Goal: Information Seeking & Learning: Check status

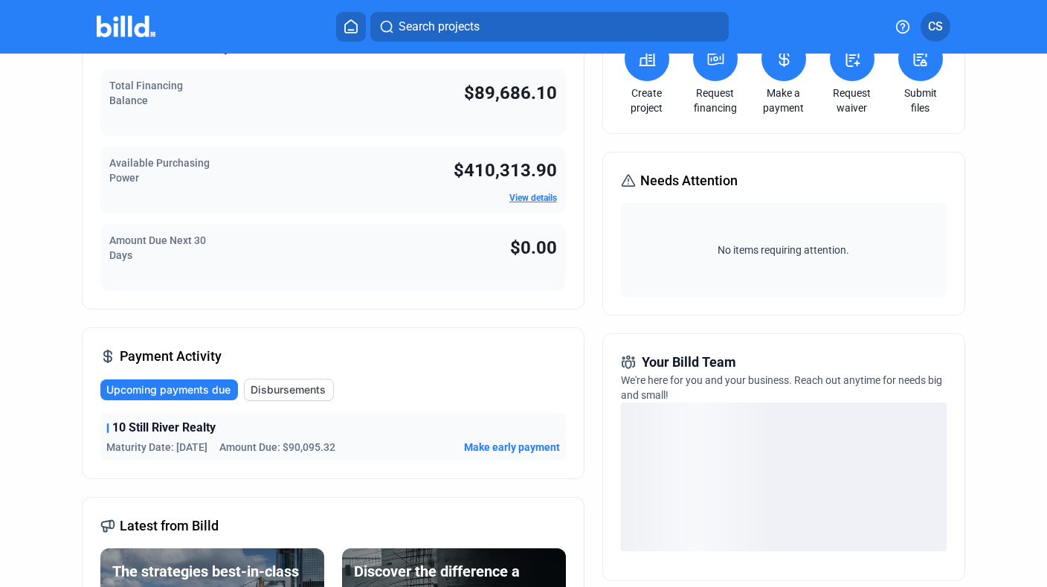
scroll to position [143, 0]
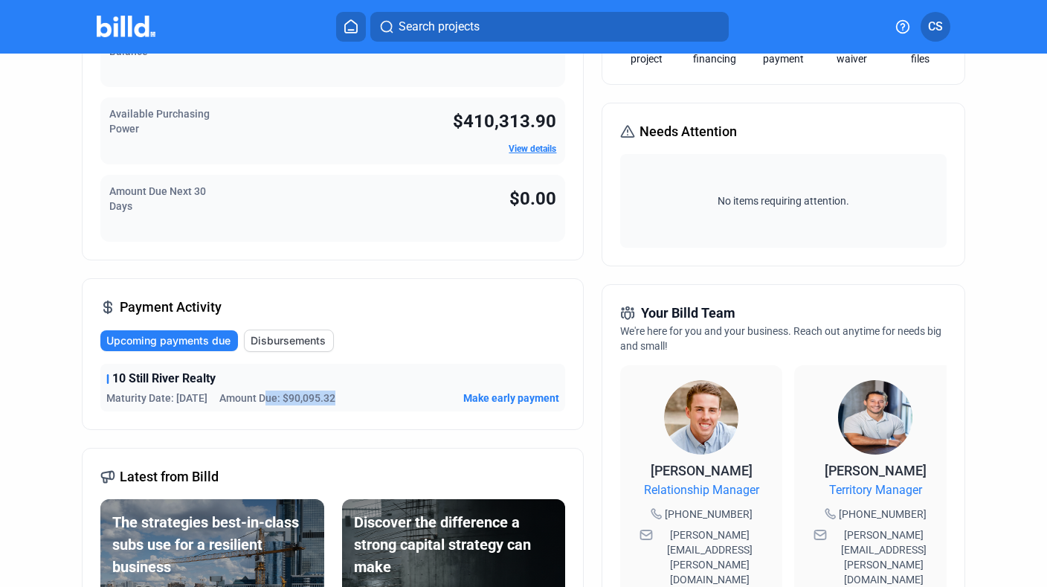
drag, startPoint x: 346, startPoint y: 398, endPoint x: 273, endPoint y: 398, distance: 73.6
click at [273, 398] on div "Maturity Date: [DATE] Amount Due: $90,095.32 Make early payment" at bounding box center [332, 397] width 453 height 15
click at [273, 398] on span "Amount Due: $90,095.32" at bounding box center [277, 397] width 116 height 15
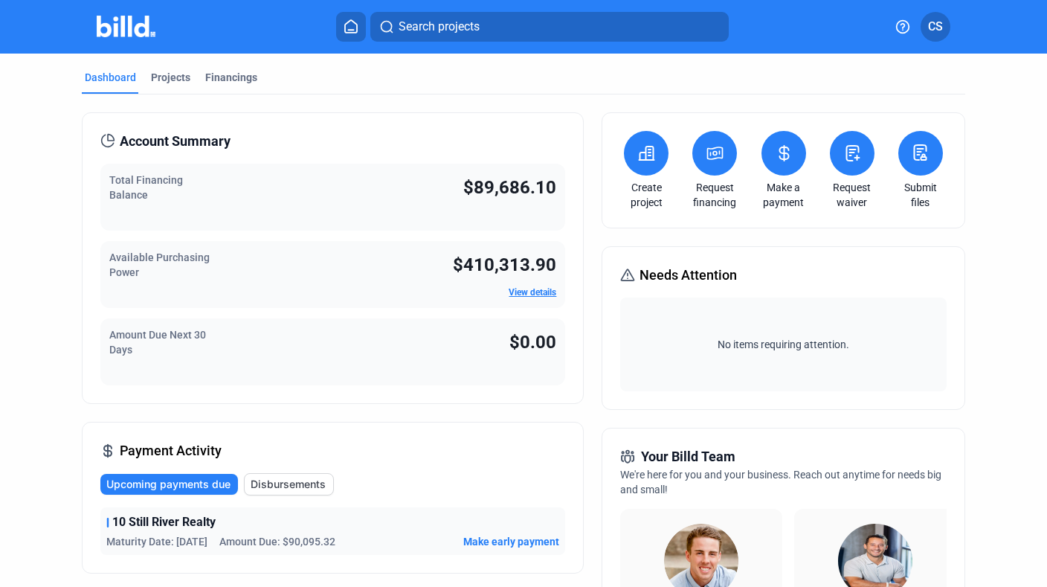
scroll to position [0, 0]
click at [164, 80] on div "Projects" at bounding box center [170, 77] width 39 height 15
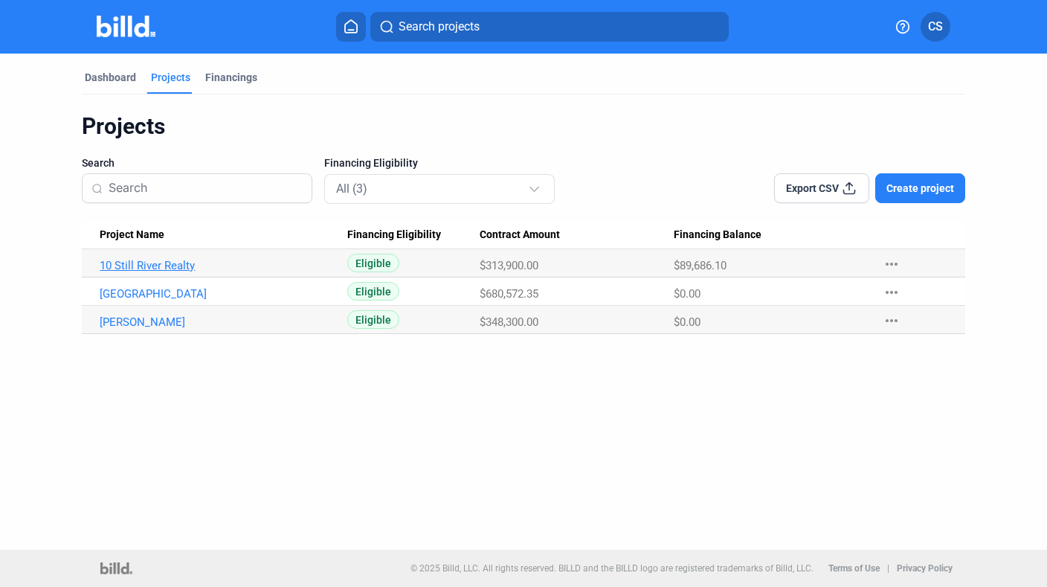
click at [161, 263] on link "10 Still River Realty" at bounding box center [217, 265] width 234 height 13
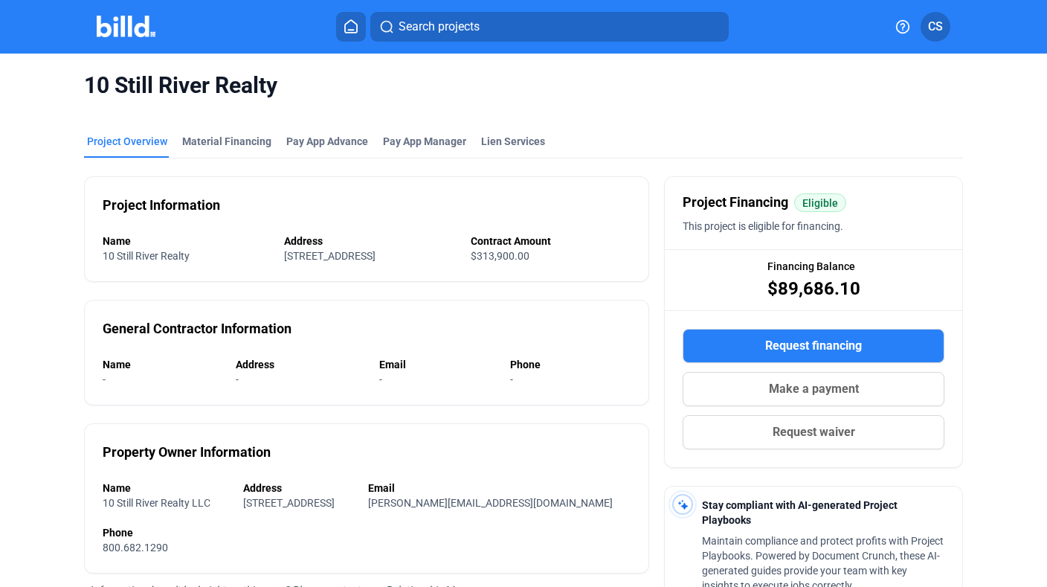
scroll to position [16, 0]
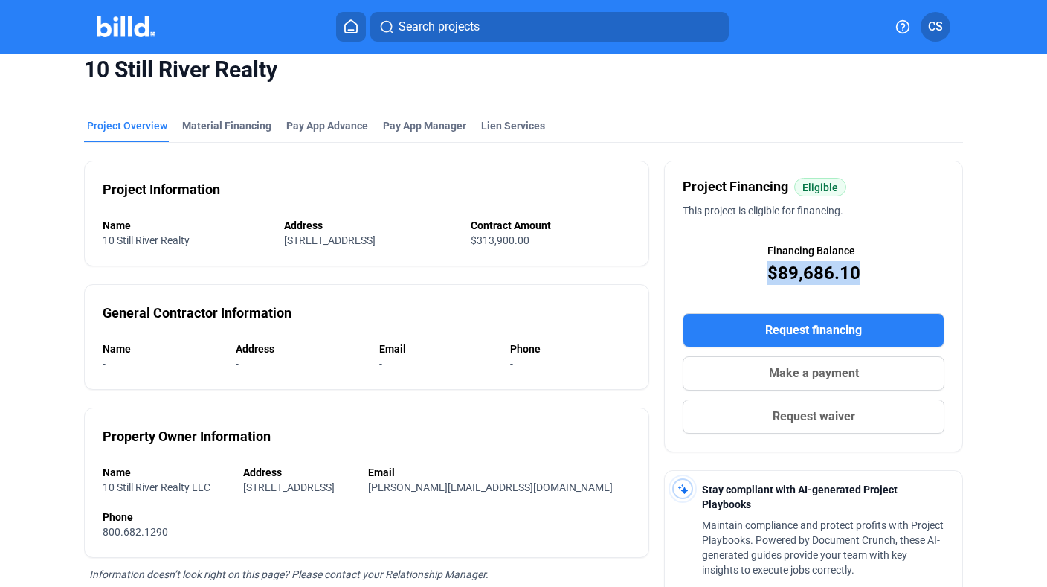
drag, startPoint x: 855, startPoint y: 272, endPoint x: 735, endPoint y: 270, distance: 120.5
click at [735, 270] on div "Financing Balance $89,686.10" at bounding box center [813, 263] width 297 height 59
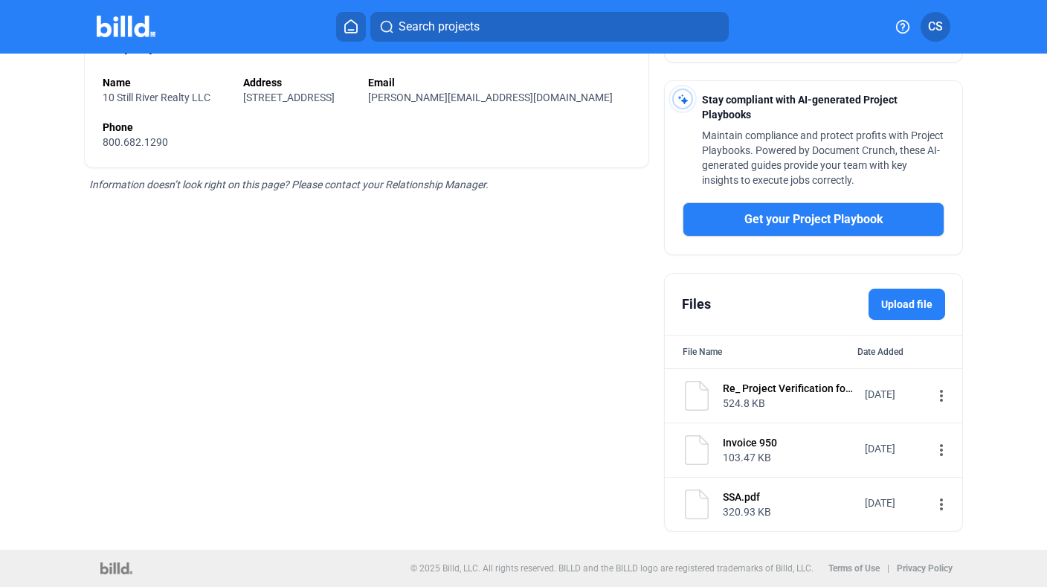
scroll to position [405, 0]
click at [746, 445] on div "Invoice 950" at bounding box center [789, 442] width 132 height 15
click at [902, 445] on div "[DATE]" at bounding box center [894, 448] width 59 height 15
click at [932, 451] on mat-icon "more_vert" at bounding box center [941, 450] width 18 height 18
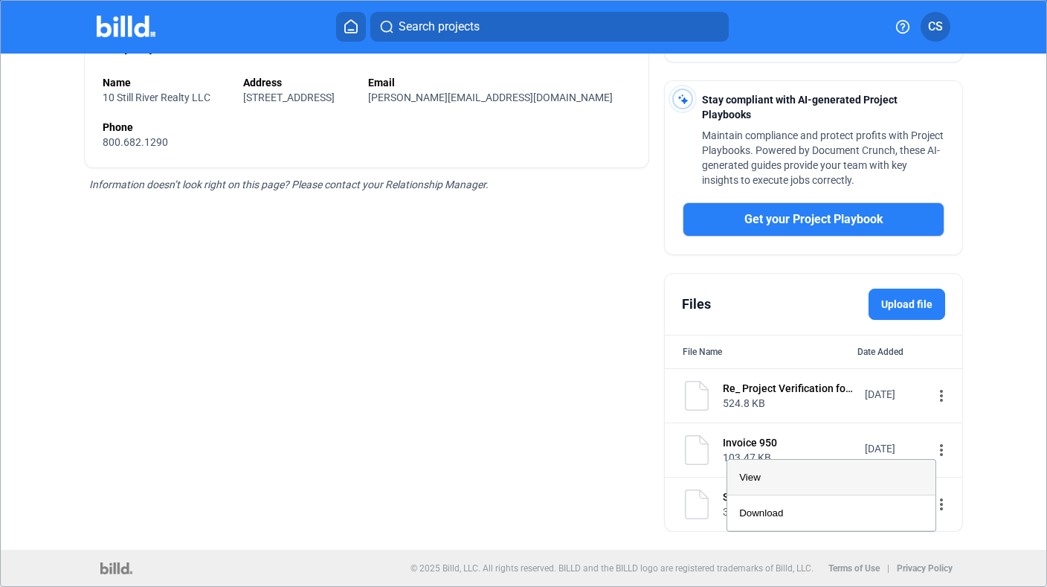
click at [841, 480] on div "View" at bounding box center [831, 477] width 184 height 36
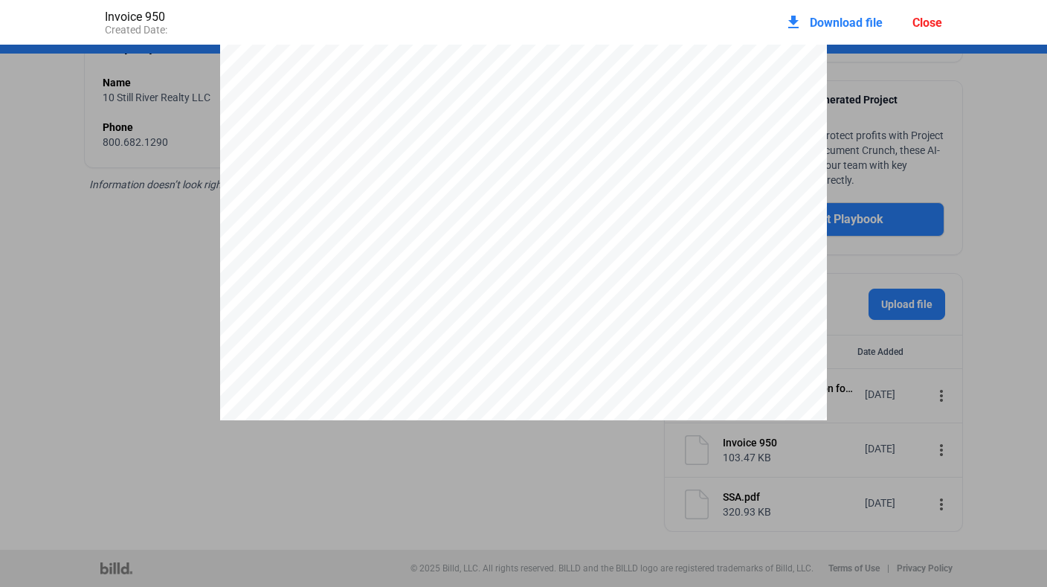
scroll to position [0, 0]
click at [1020, 269] on div "Page 1 of 1 Smart Roofs Solar Inc [STREET_ADDRESS] [PHONE_NUMBER] [EMAIL_ADDRES…" at bounding box center [523, 27] width 1047 height 785
click at [170, 372] on div "Page 1 of 1 Smart Roofs Solar Inc [STREET_ADDRESS] [PHONE_NUMBER] [EMAIL_ADDRES…" at bounding box center [523, 437] width 1047 height 785
click at [924, 24] on div "Close" at bounding box center [927, 23] width 30 height 14
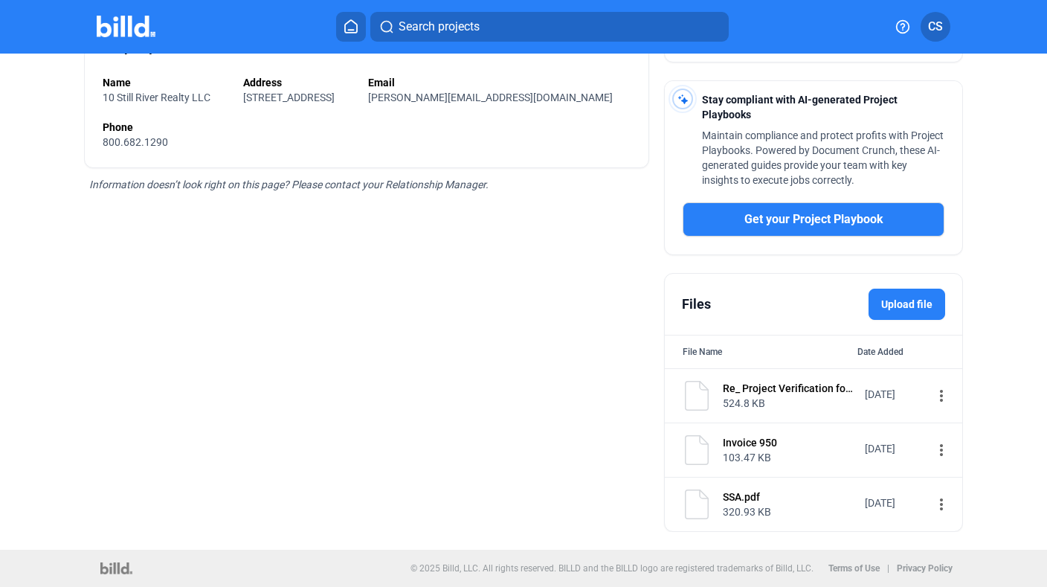
click at [868, 393] on div "[DATE]" at bounding box center [894, 394] width 59 height 15
click at [932, 393] on mat-icon "more_vert" at bounding box center [941, 396] width 18 height 18
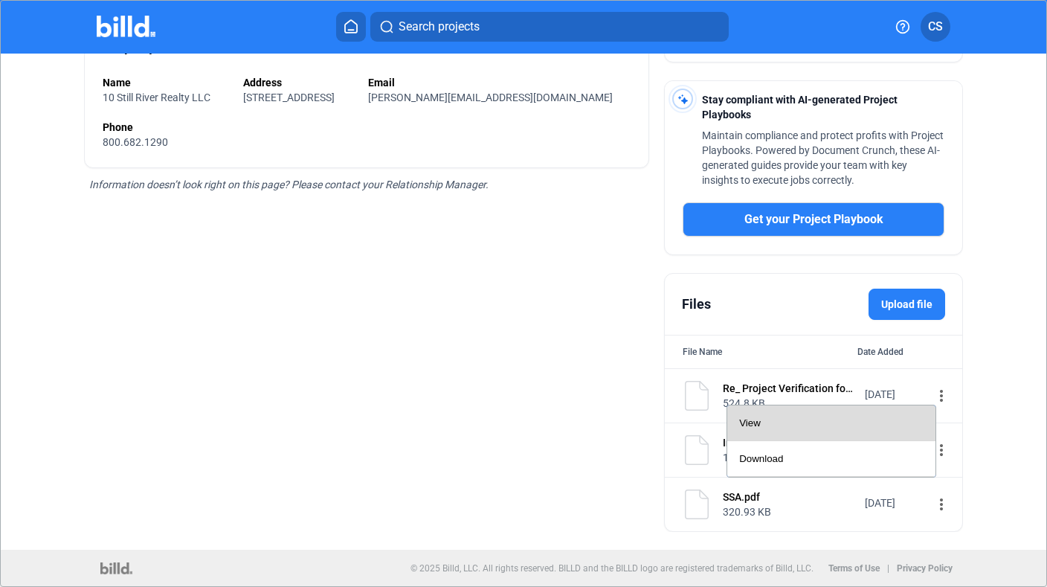
click at [865, 428] on div "View" at bounding box center [831, 423] width 184 height 36
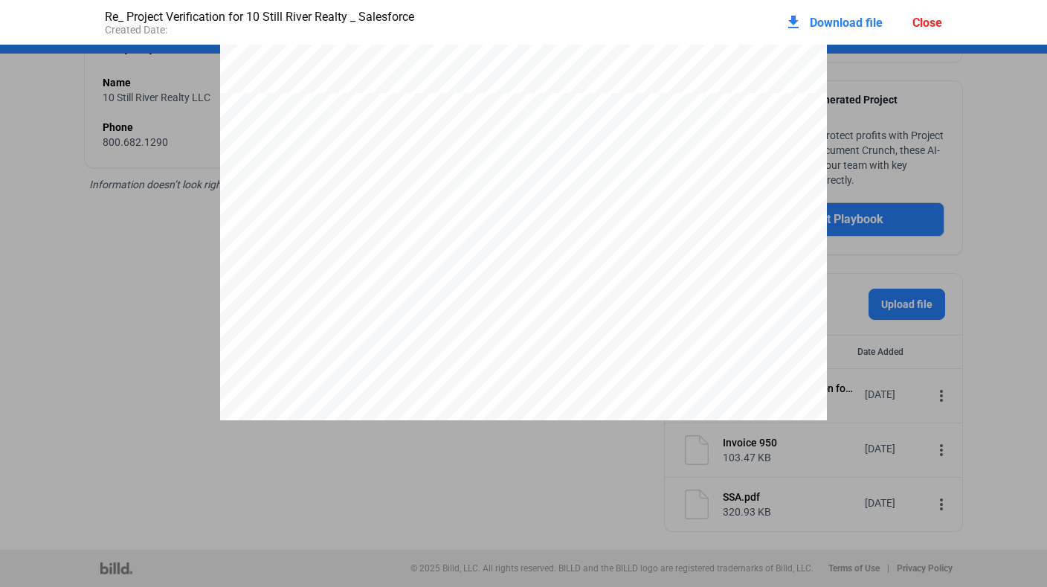
scroll to position [1056, 0]
click at [926, 16] on div "Close" at bounding box center [927, 23] width 30 height 14
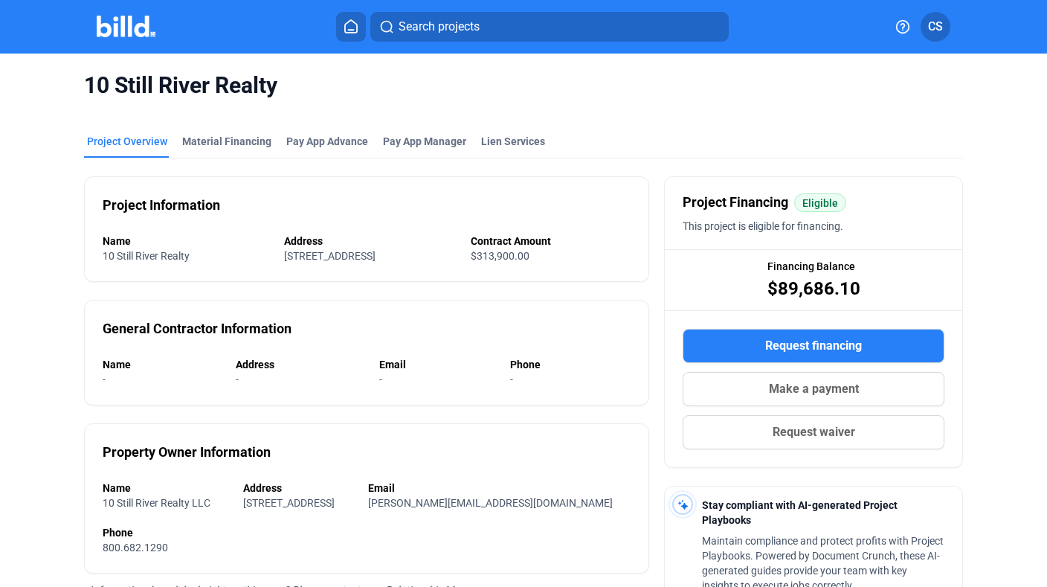
scroll to position [0, 0]
click at [225, 136] on div "Material Financing" at bounding box center [226, 141] width 89 height 15
